Goal: Check status

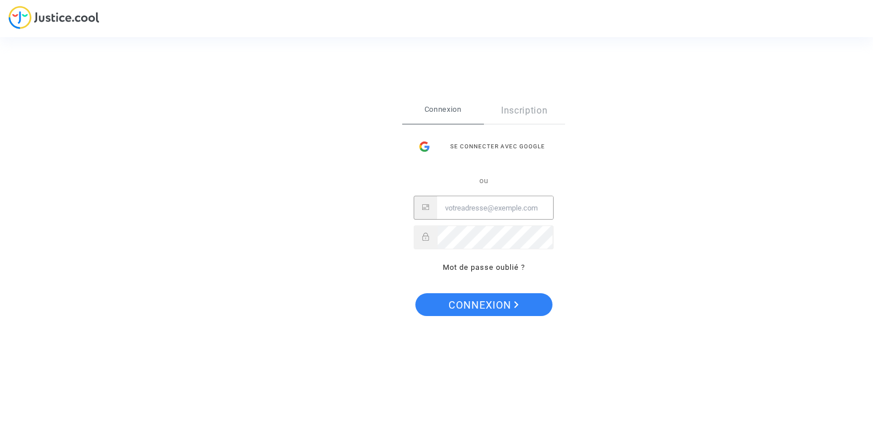
click at [490, 212] on input "Email" at bounding box center [495, 208] width 116 height 23
type input "[EMAIL_ADDRESS][DOMAIN_NAME]"
click at [415, 294] on button "Connexion" at bounding box center [483, 305] width 137 height 23
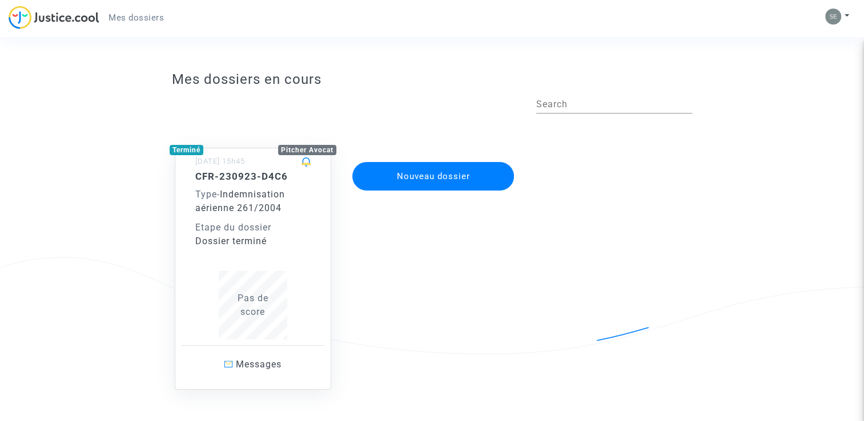
click at [243, 221] on div "Etape du dossier" at bounding box center [252, 228] width 115 height 14
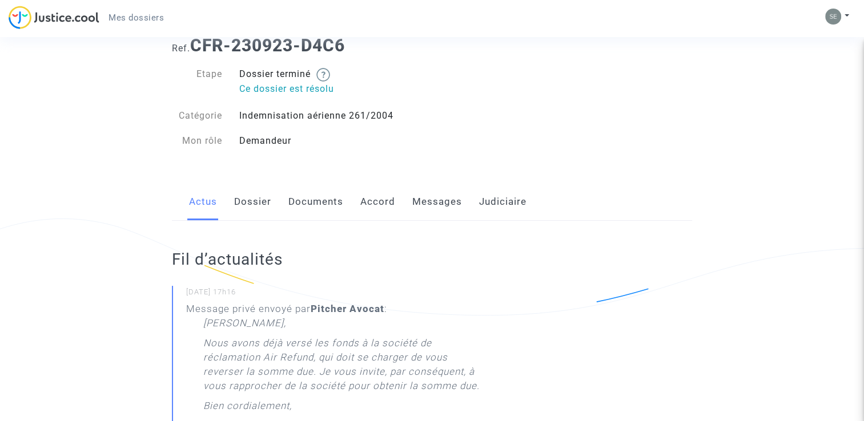
scroll to position [57, 0]
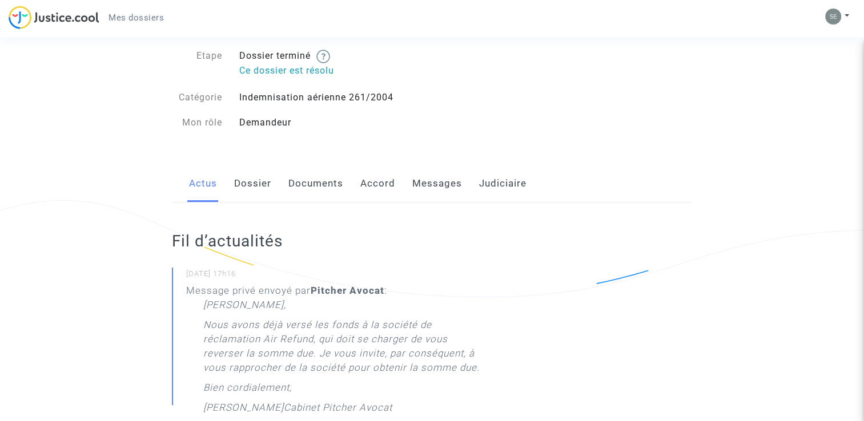
click at [316, 185] on link "Documents" at bounding box center [315, 184] width 55 height 38
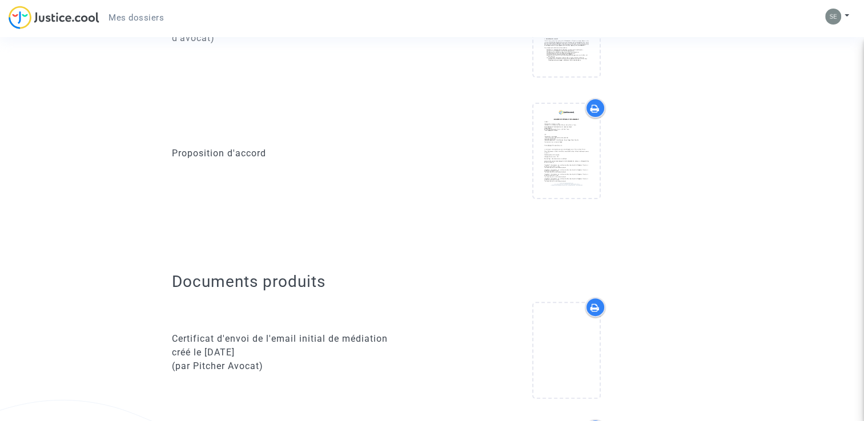
scroll to position [343, 0]
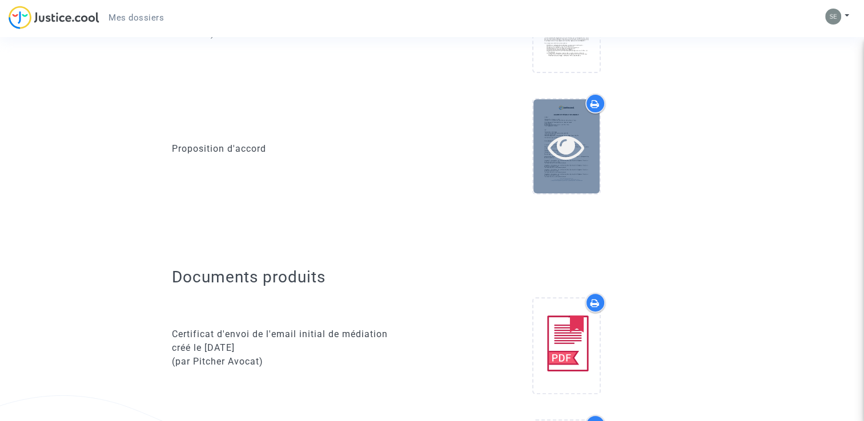
click at [554, 107] on div at bounding box center [566, 146] width 66 height 94
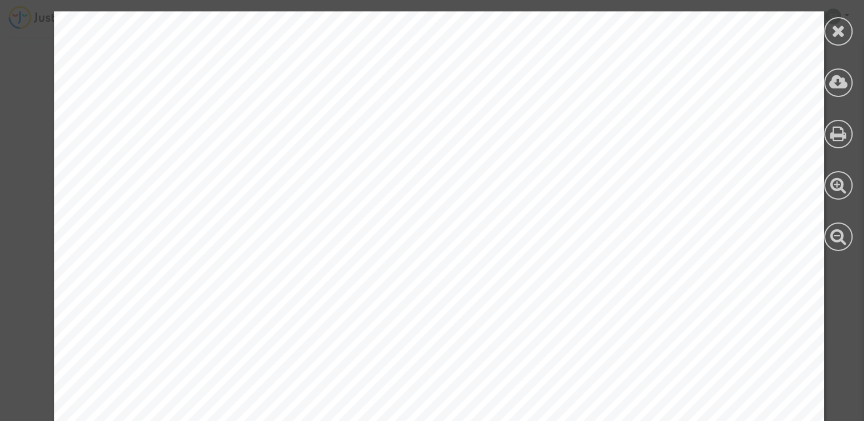
scroll to position [2884, 0]
click at [836, 35] on icon at bounding box center [838, 30] width 14 height 17
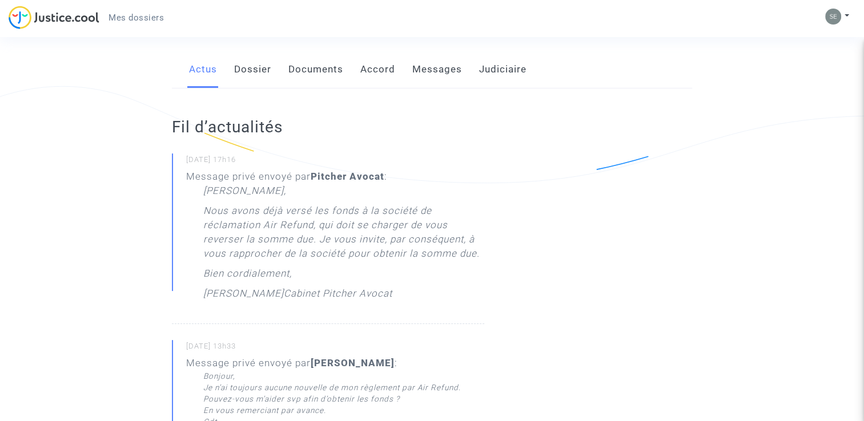
scroll to position [114, 0]
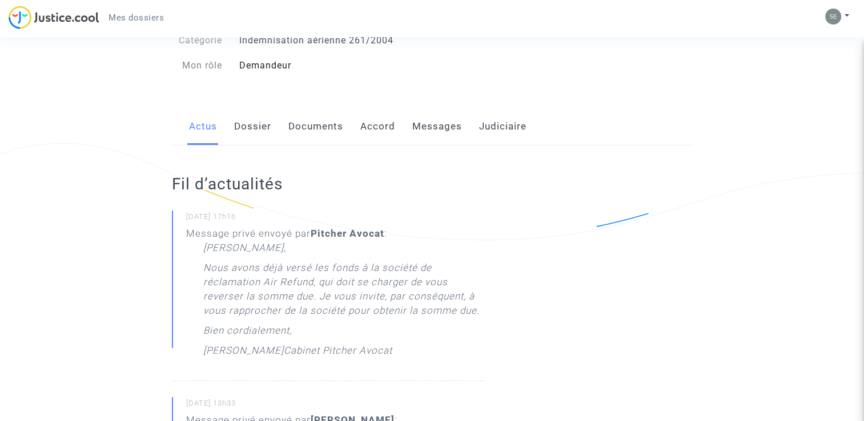
click at [315, 279] on p "Nous avons déjà versé les fonds à la société de réclamation Air Refund, qui doi…" at bounding box center [343, 292] width 281 height 63
click at [278, 284] on p "Nous avons déjà versé les fonds à la société de réclamation Air Refund, qui doi…" at bounding box center [343, 292] width 281 height 63
click at [433, 127] on link "Messages" at bounding box center [437, 127] width 50 height 38
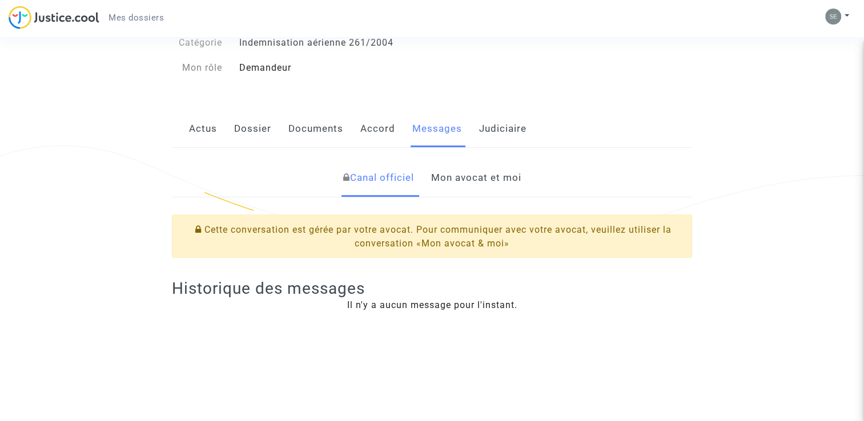
scroll to position [114, 0]
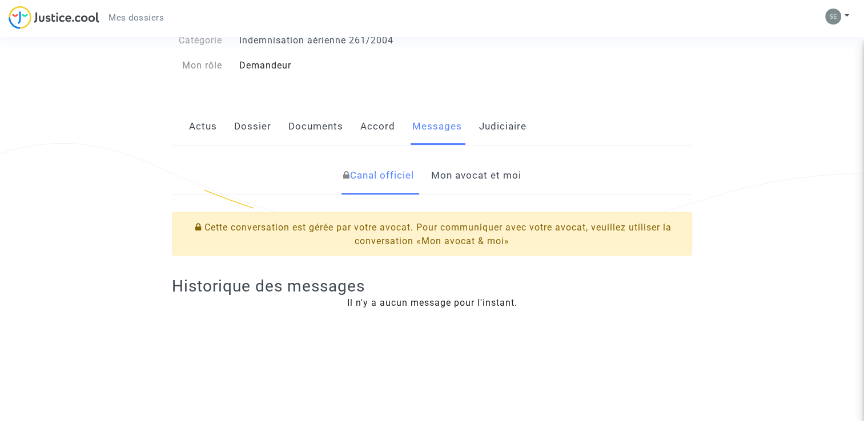
click at [473, 172] on link "Mon avocat et moi" at bounding box center [476, 176] width 90 height 38
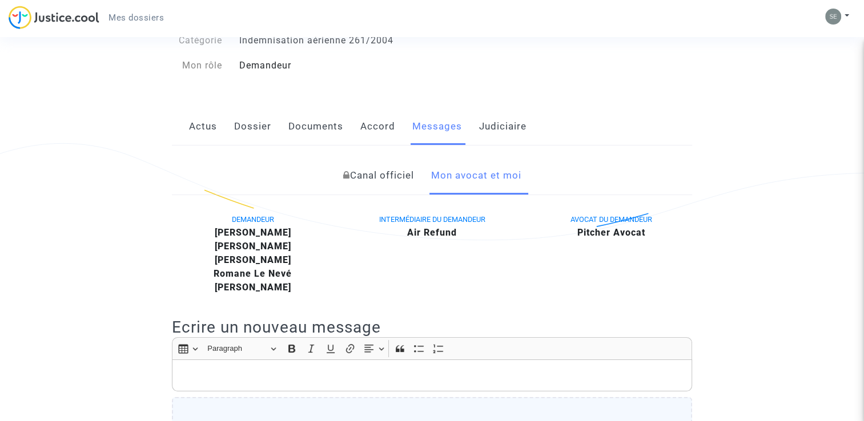
click at [419, 220] on span "INTERMÉDIAIRE DU DEMANDEUR" at bounding box center [432, 219] width 106 height 9
click at [427, 234] on b "Air Refund" at bounding box center [432, 232] width 50 height 11
drag, startPoint x: 427, startPoint y: 234, endPoint x: 419, endPoint y: 263, distance: 29.8
click at [419, 263] on div "INTERMÉDIAIRE DU DEMANDEUR Air Refund" at bounding box center [432, 253] width 179 height 82
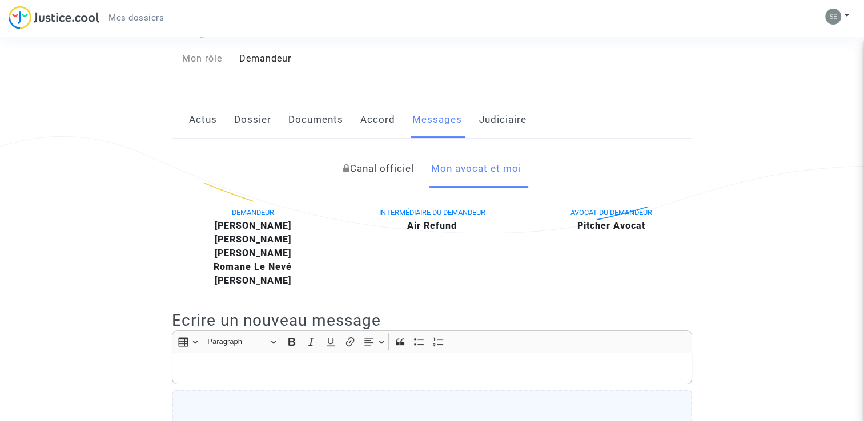
scroll to position [114, 0]
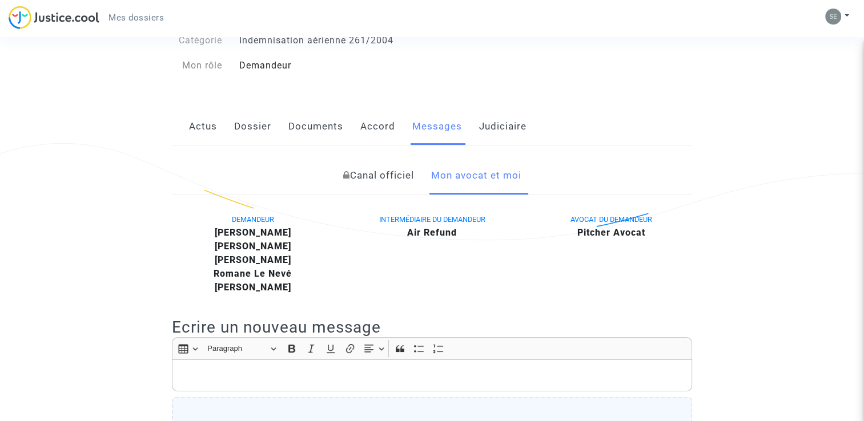
click at [429, 232] on b "Air Refund" at bounding box center [432, 232] width 50 height 11
click at [621, 234] on b "Pitcher Avocat" at bounding box center [611, 232] width 68 height 11
click at [421, 228] on b "Air Refund" at bounding box center [432, 232] width 50 height 11
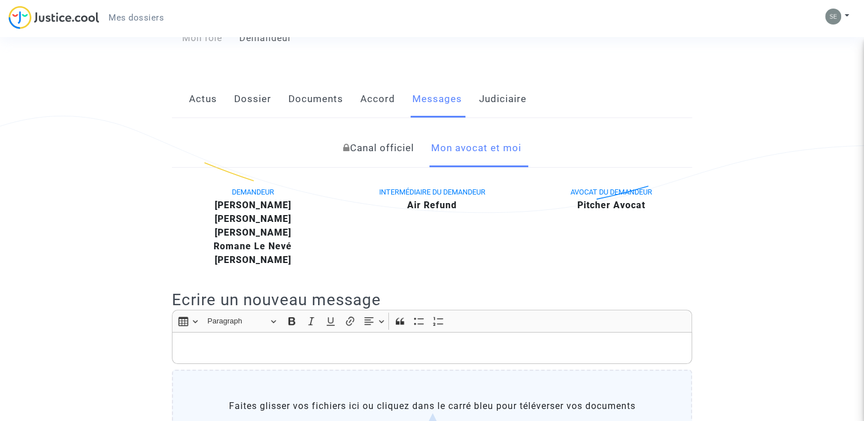
scroll to position [0, 0]
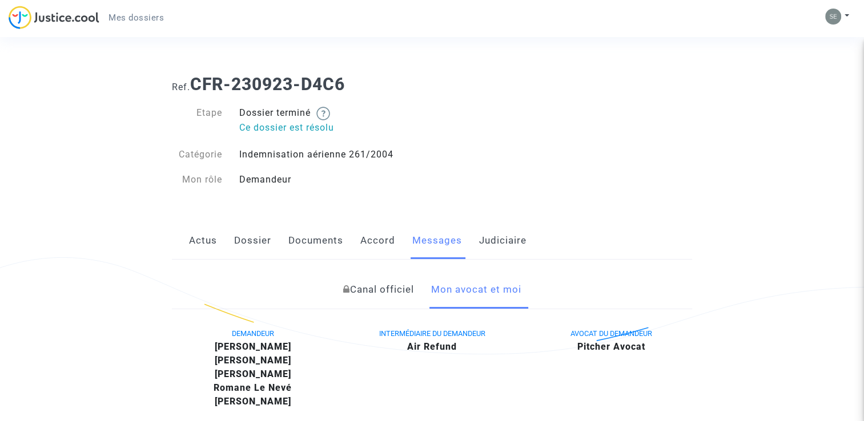
click at [374, 294] on link "Canal officiel" at bounding box center [378, 290] width 71 height 38
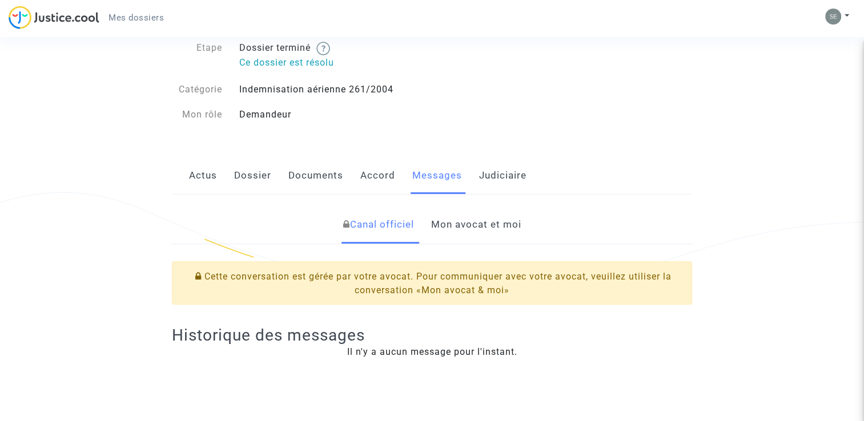
scroll to position [57, 0]
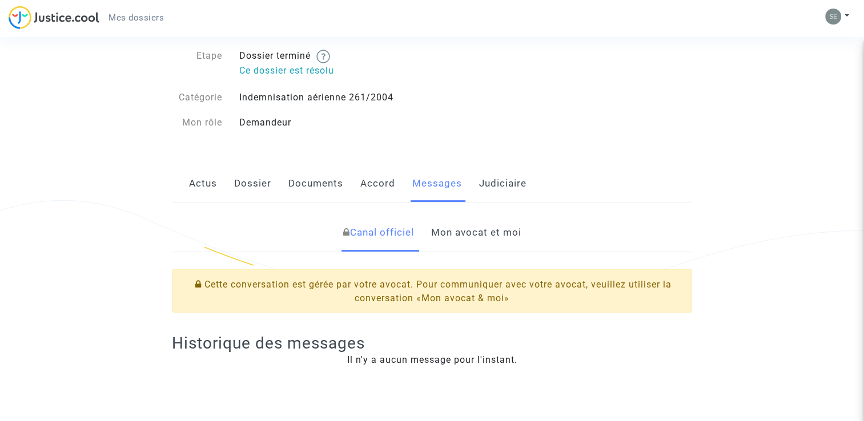
click at [315, 186] on link "Documents" at bounding box center [315, 184] width 55 height 38
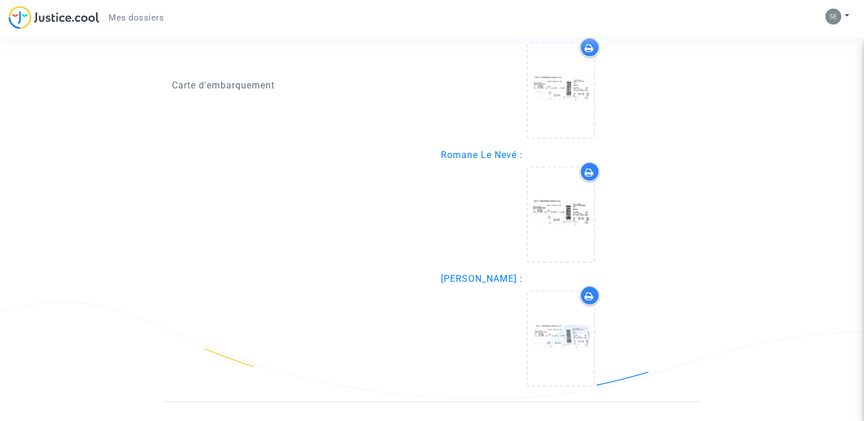
scroll to position [2360, 0]
